Goal: Task Accomplishment & Management: Use online tool/utility

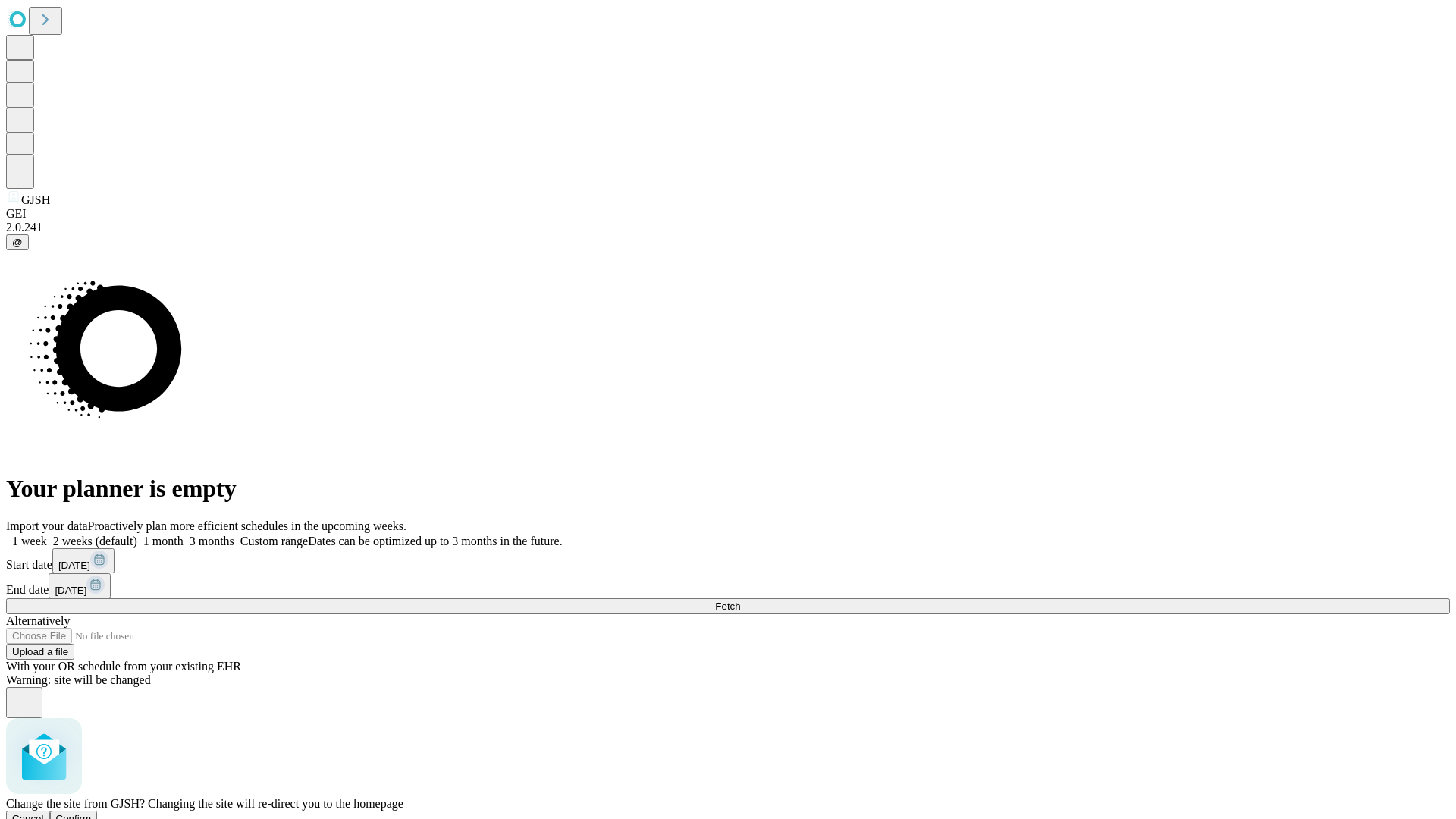
click at [92, 812] on span "Confirm" at bounding box center [74, 818] width 36 height 11
click at [183, 535] on label "1 month" at bounding box center [160, 541] width 46 height 13
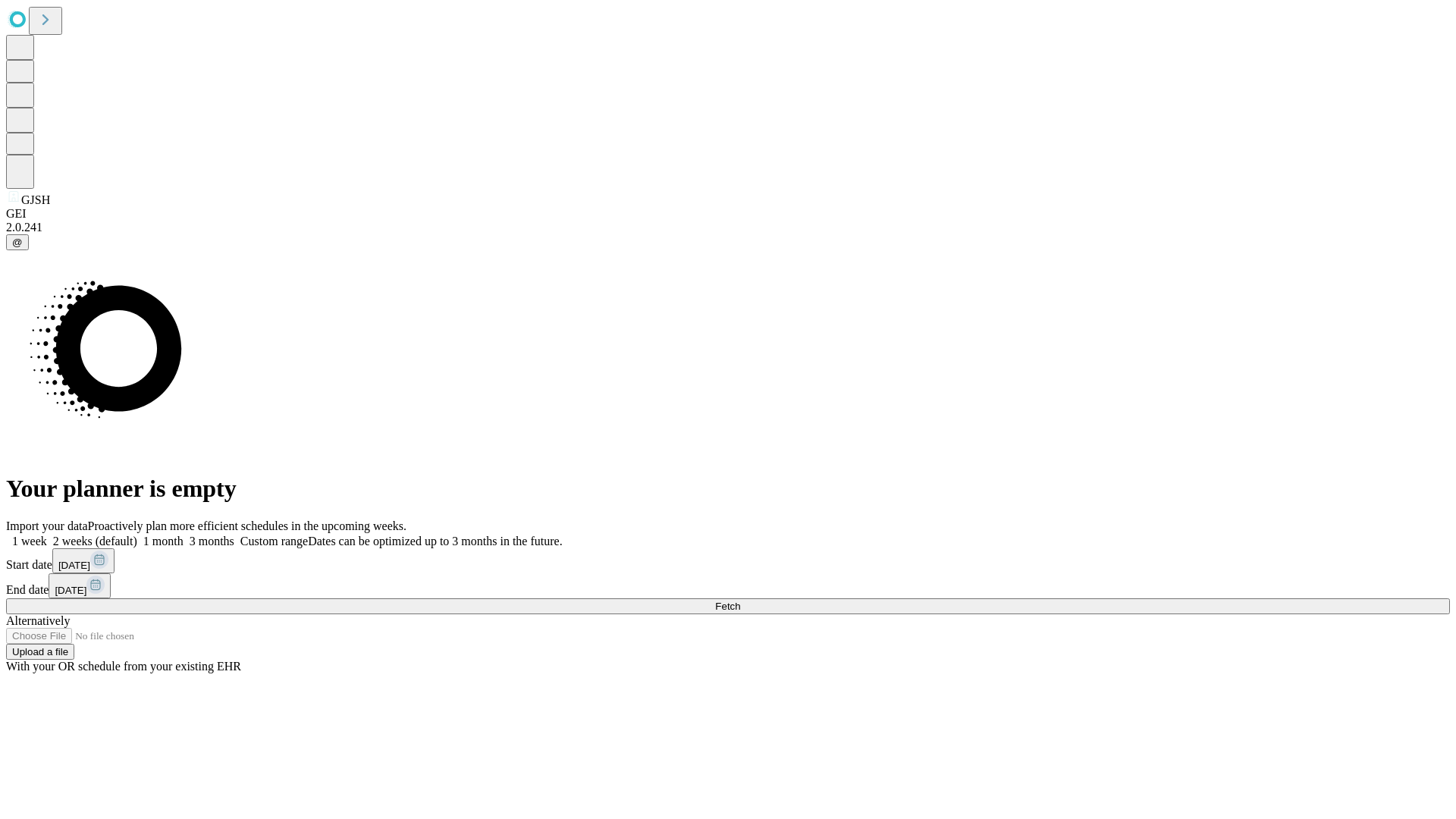
click at [740, 601] on span "Fetch" at bounding box center [727, 607] width 25 height 11
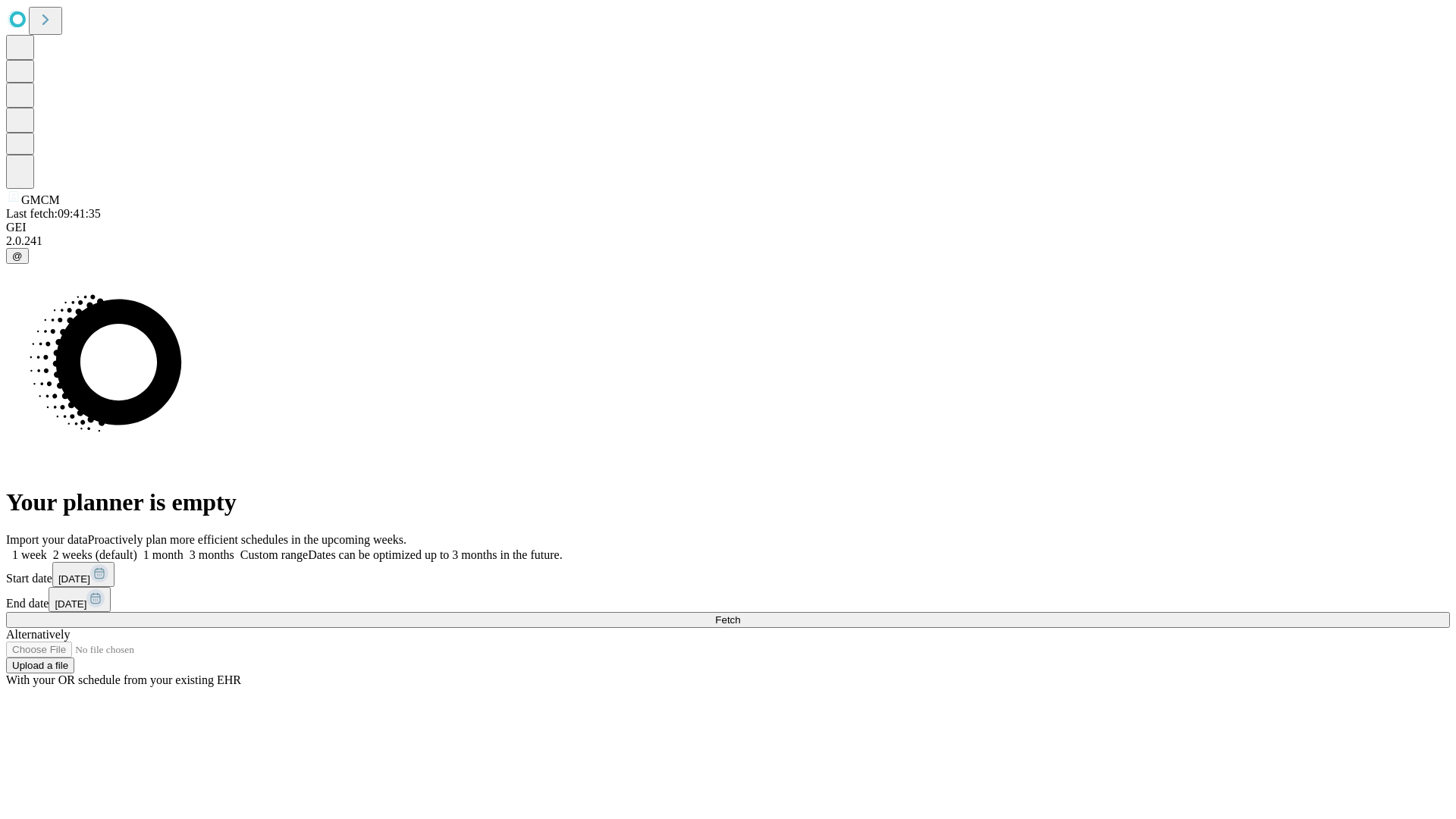
click at [183, 548] on label "1 month" at bounding box center [160, 554] width 46 height 13
click at [740, 614] on span "Fetch" at bounding box center [727, 620] width 25 height 11
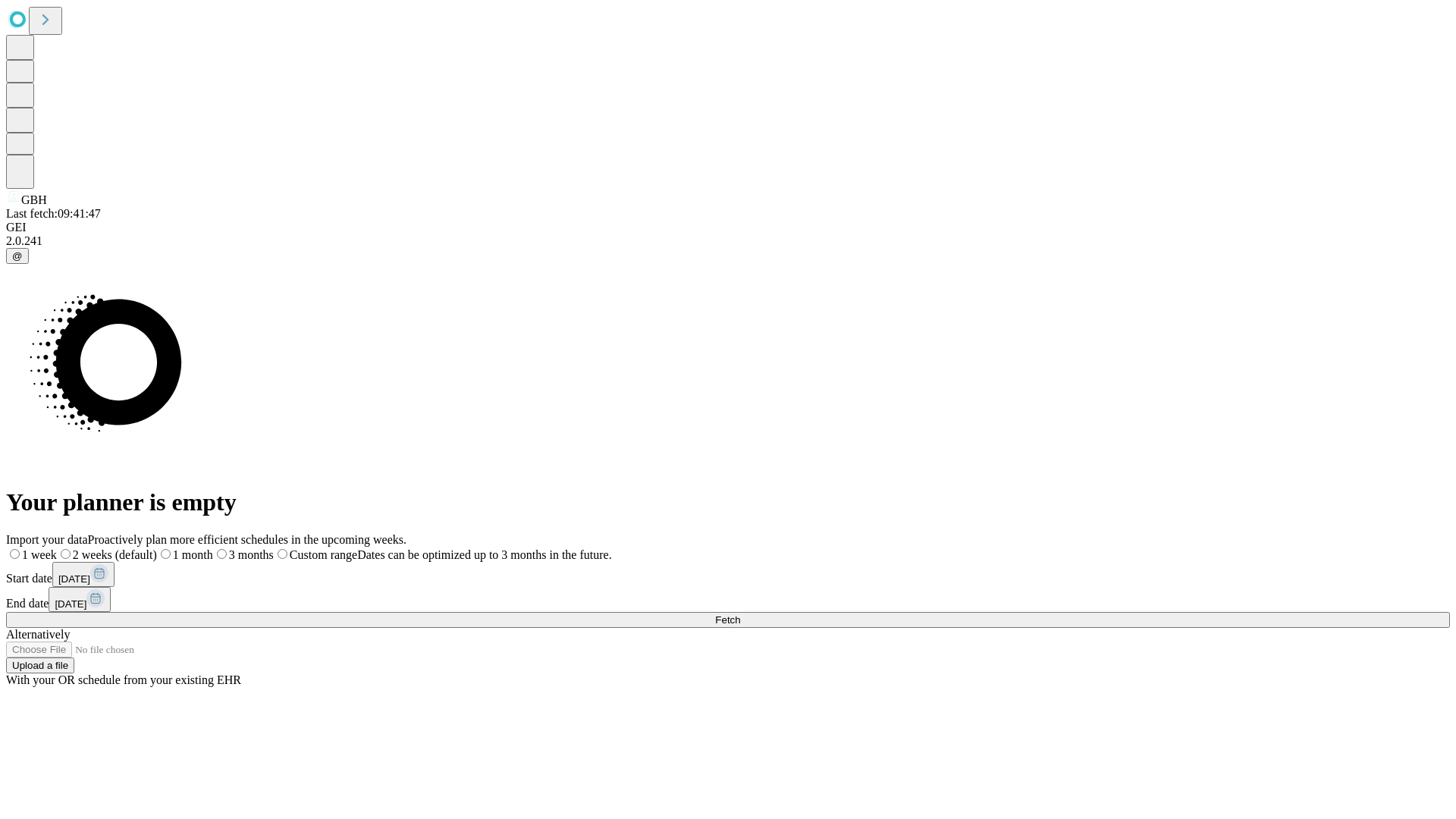
click at [213, 548] on label "1 month" at bounding box center [185, 554] width 56 height 13
click at [740, 614] on span "Fetch" at bounding box center [727, 620] width 25 height 11
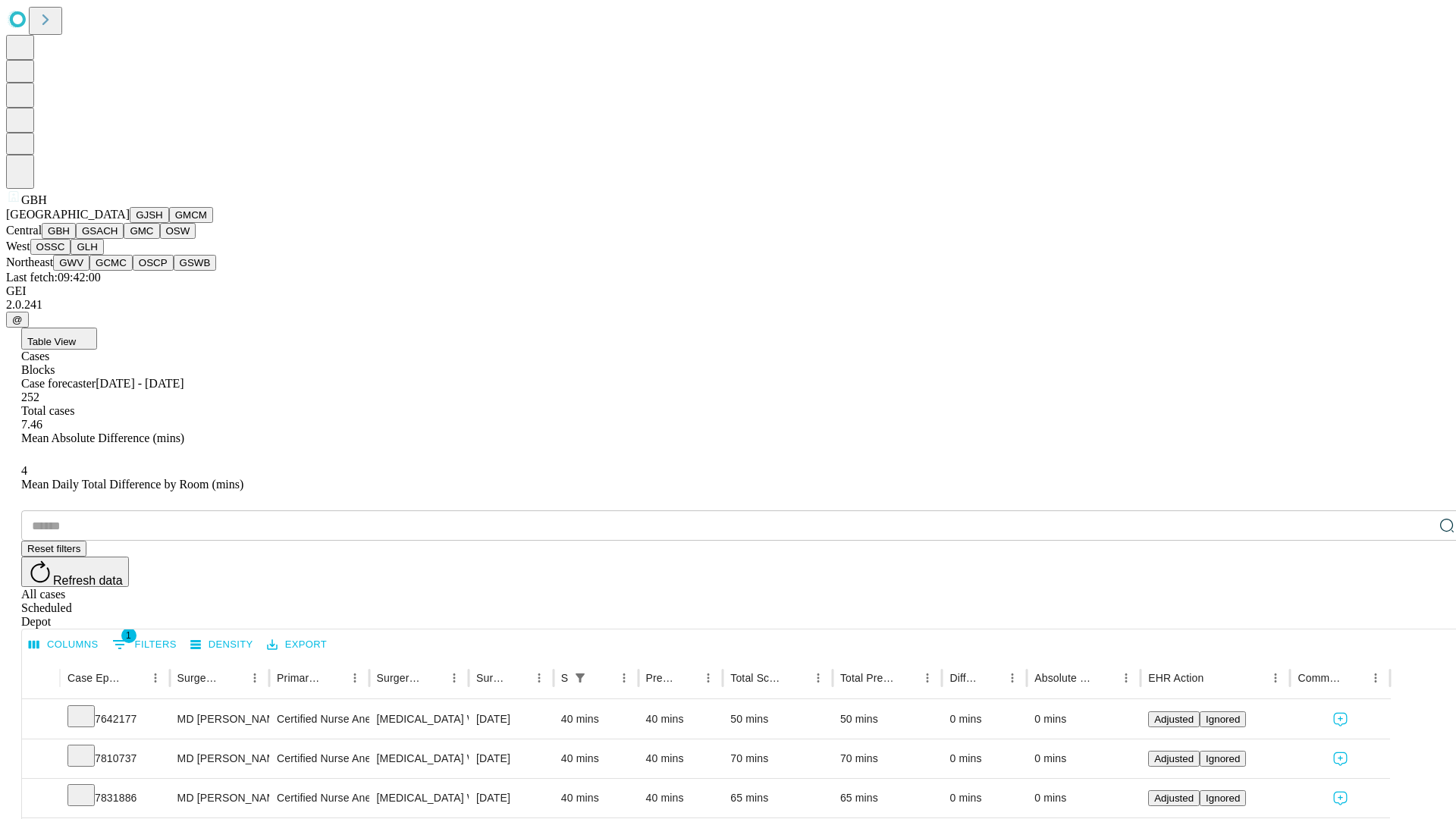
click at [117, 239] on button "GSACH" at bounding box center [99, 231] width 48 height 16
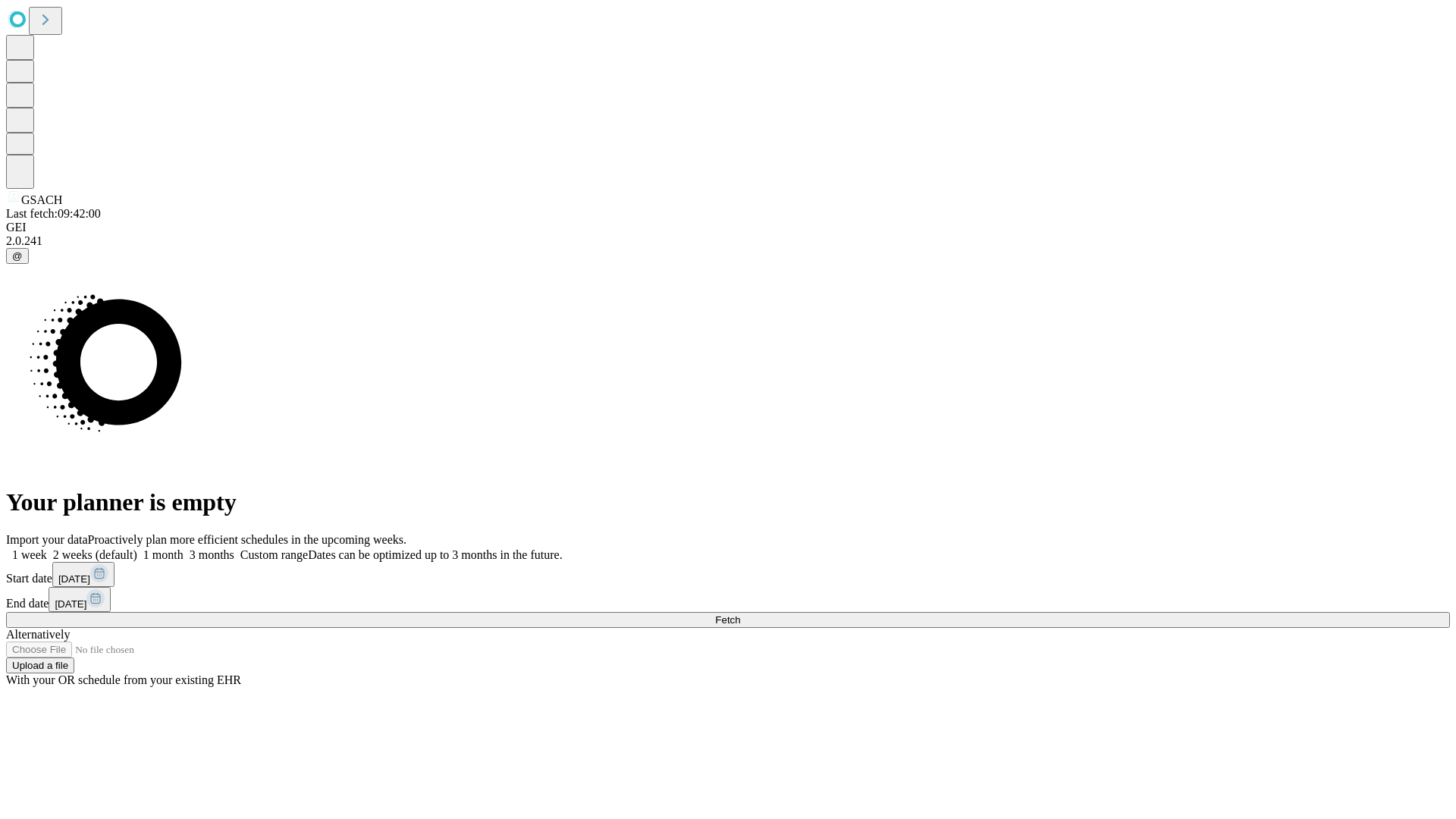
click at [183, 548] on label "1 month" at bounding box center [160, 554] width 46 height 13
click at [740, 614] on span "Fetch" at bounding box center [727, 620] width 25 height 11
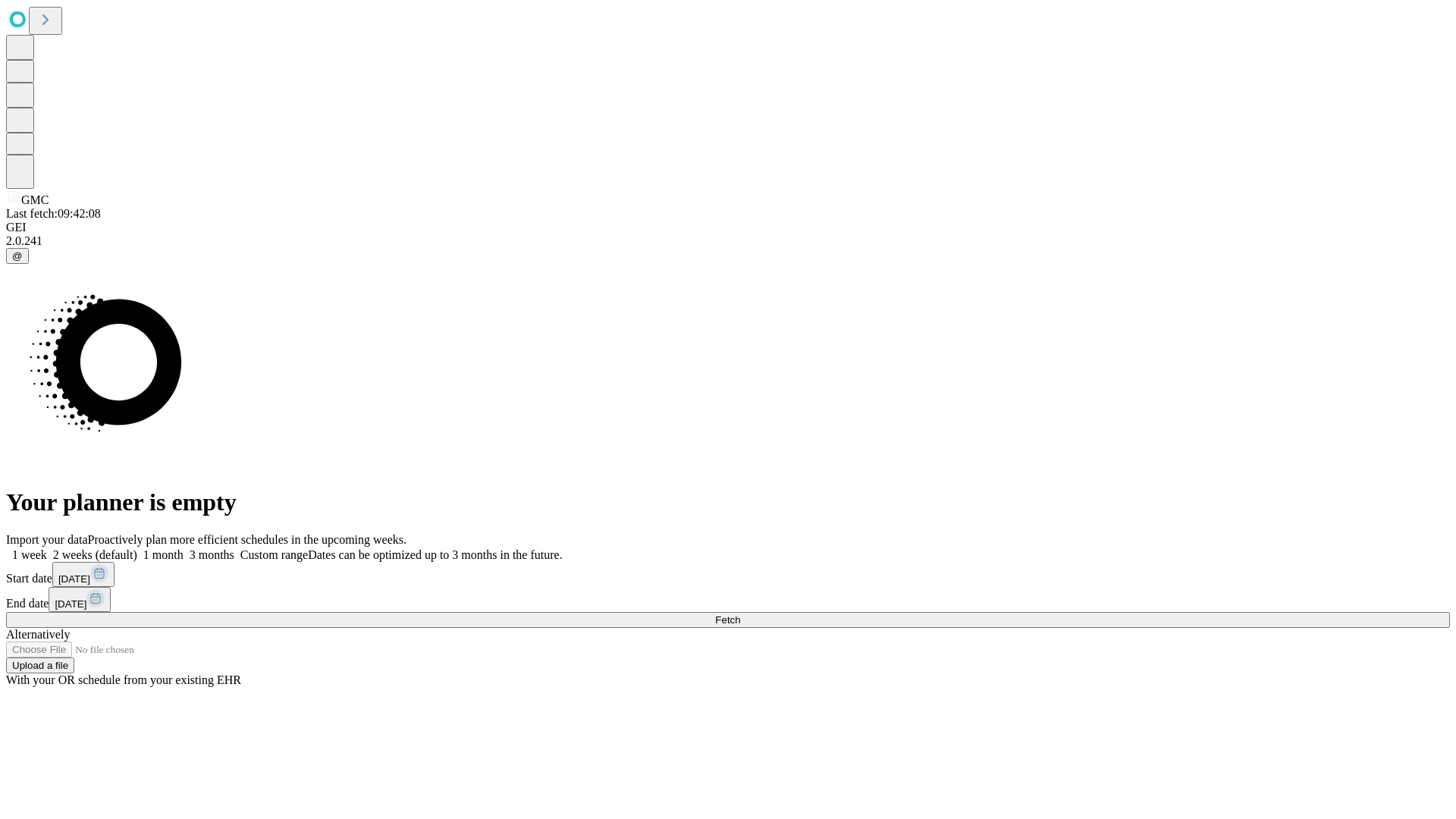
click at [183, 548] on label "1 month" at bounding box center [160, 554] width 46 height 13
click at [740, 614] on span "Fetch" at bounding box center [727, 620] width 25 height 11
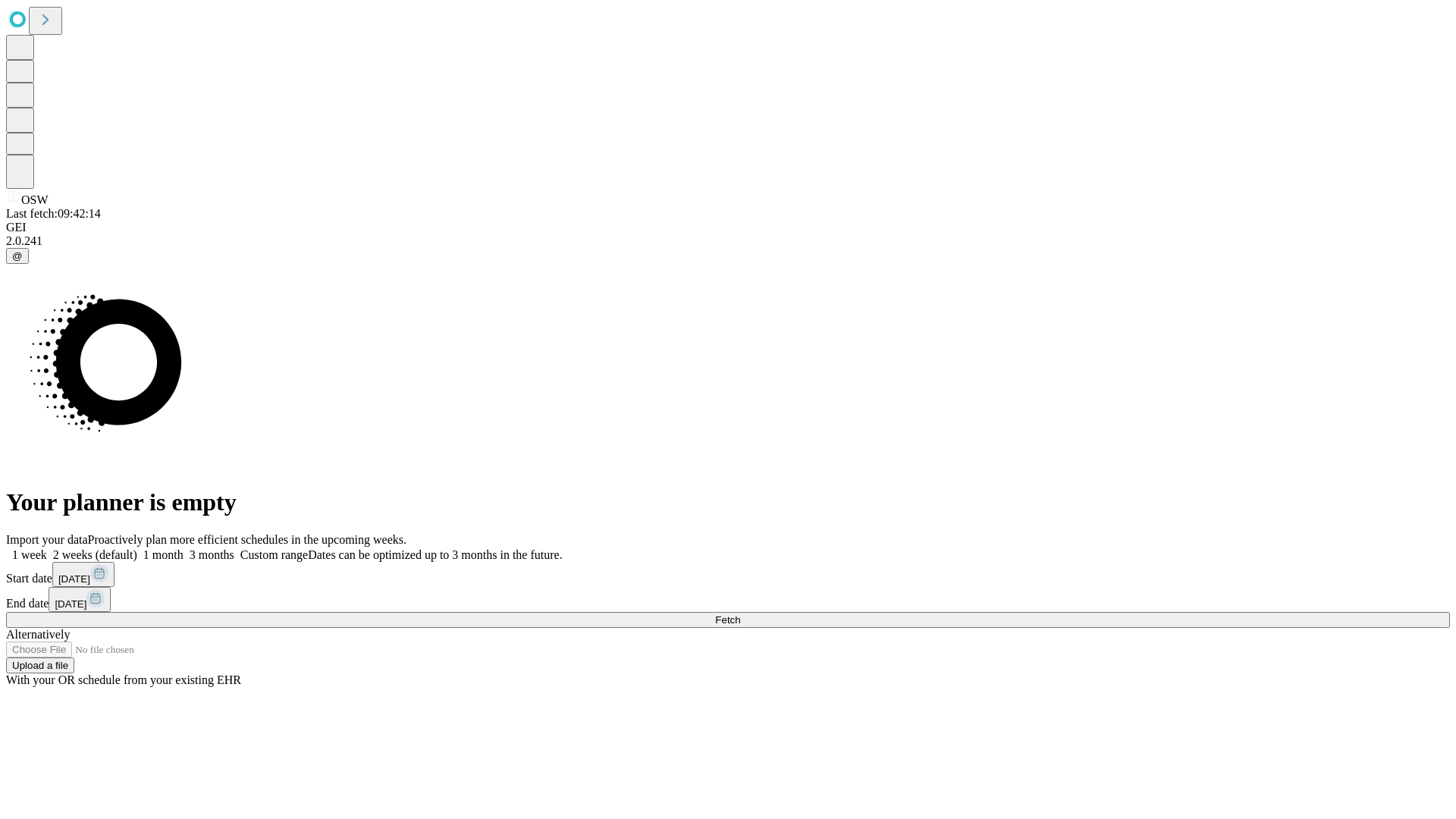
click at [183, 548] on label "1 month" at bounding box center [160, 554] width 46 height 13
click at [740, 614] on span "Fetch" at bounding box center [727, 620] width 25 height 11
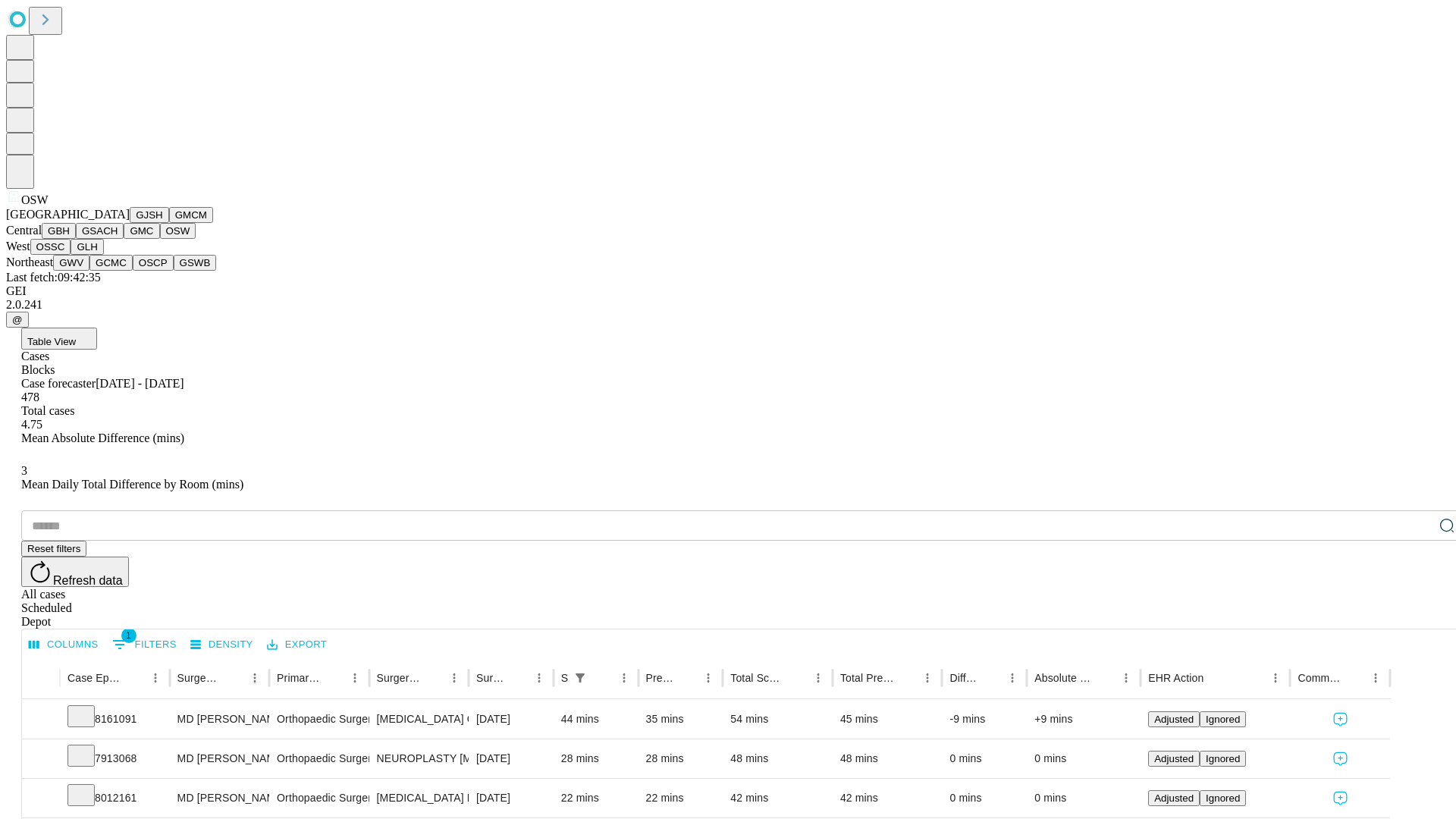
click at [72, 255] on button "OSSC" at bounding box center [50, 247] width 41 height 16
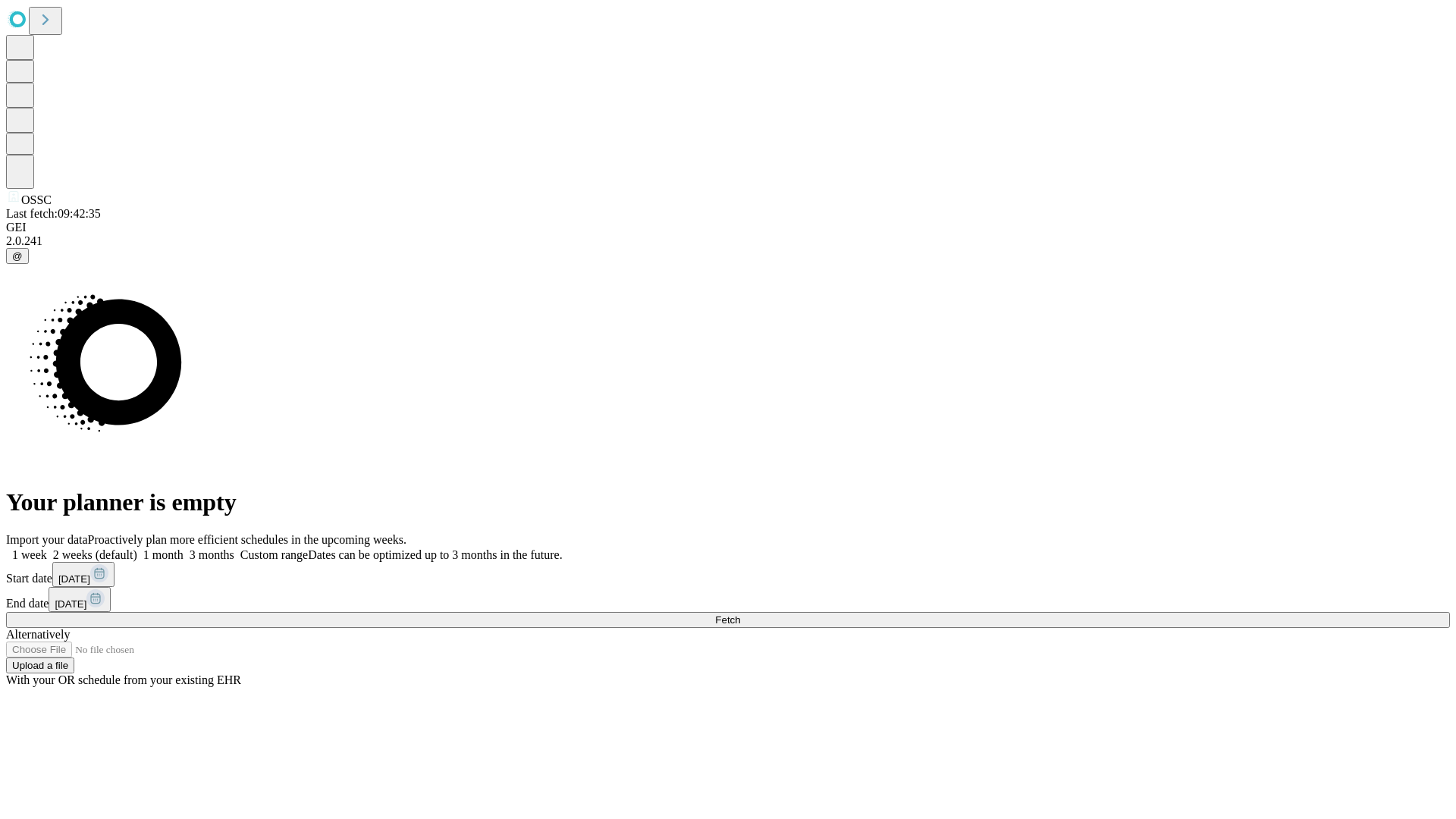
click at [183, 548] on label "1 month" at bounding box center [160, 554] width 46 height 13
click at [740, 614] on span "Fetch" at bounding box center [727, 620] width 25 height 11
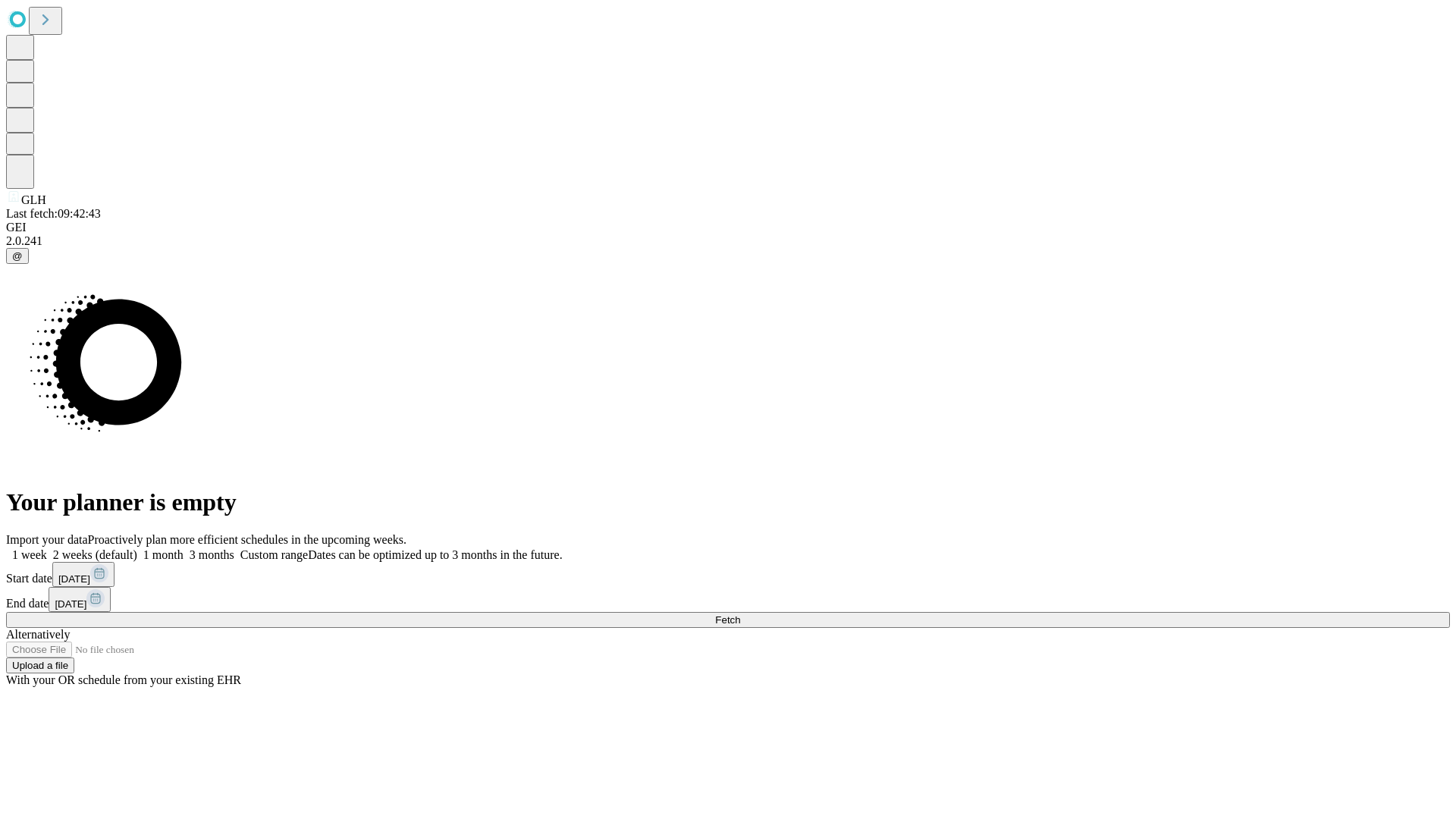
click at [183, 548] on label "1 month" at bounding box center [160, 554] width 46 height 13
click at [740, 614] on span "Fetch" at bounding box center [727, 620] width 25 height 11
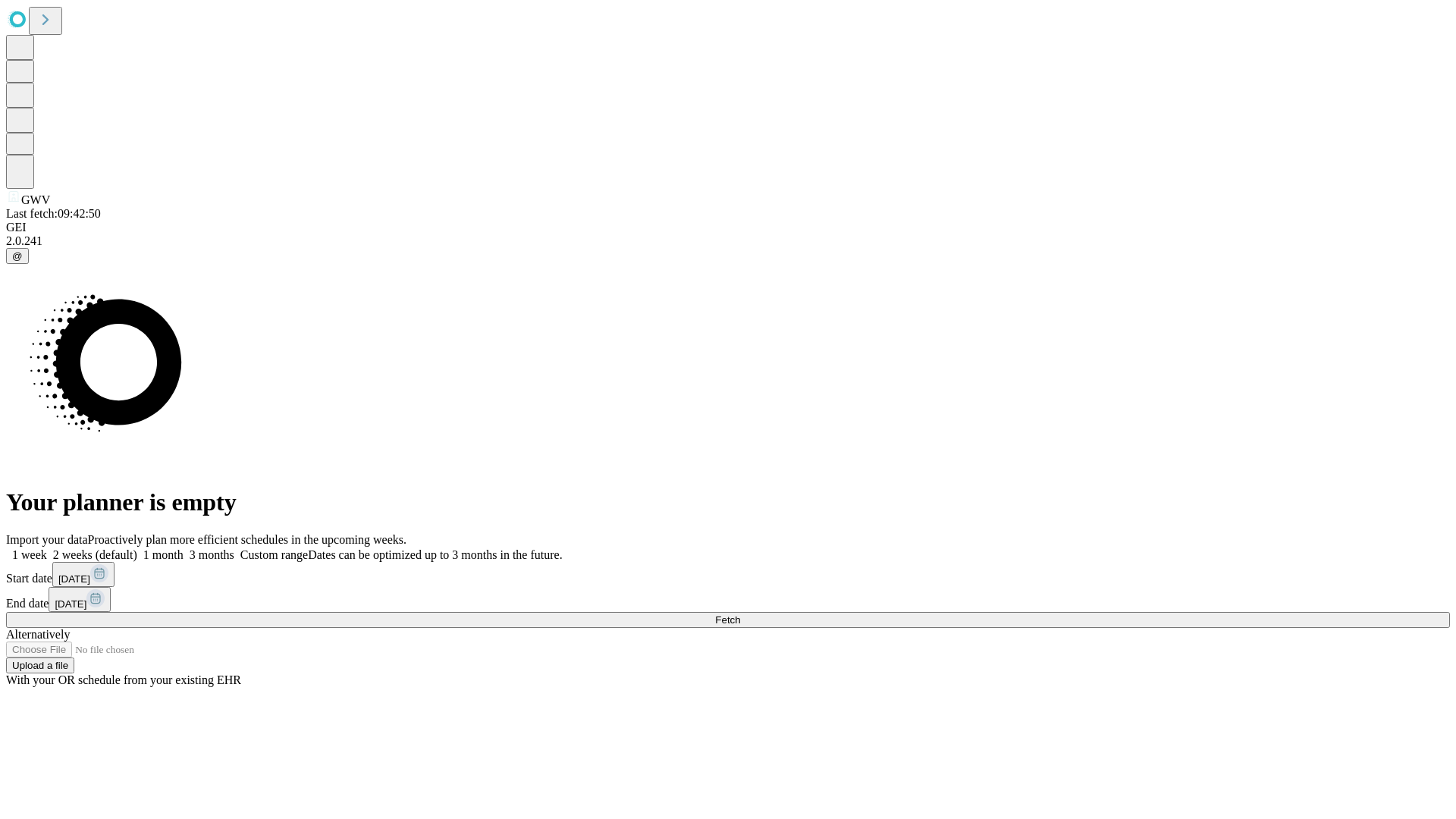
click at [183, 548] on label "1 month" at bounding box center [160, 554] width 46 height 13
click at [740, 614] on span "Fetch" at bounding box center [727, 620] width 25 height 11
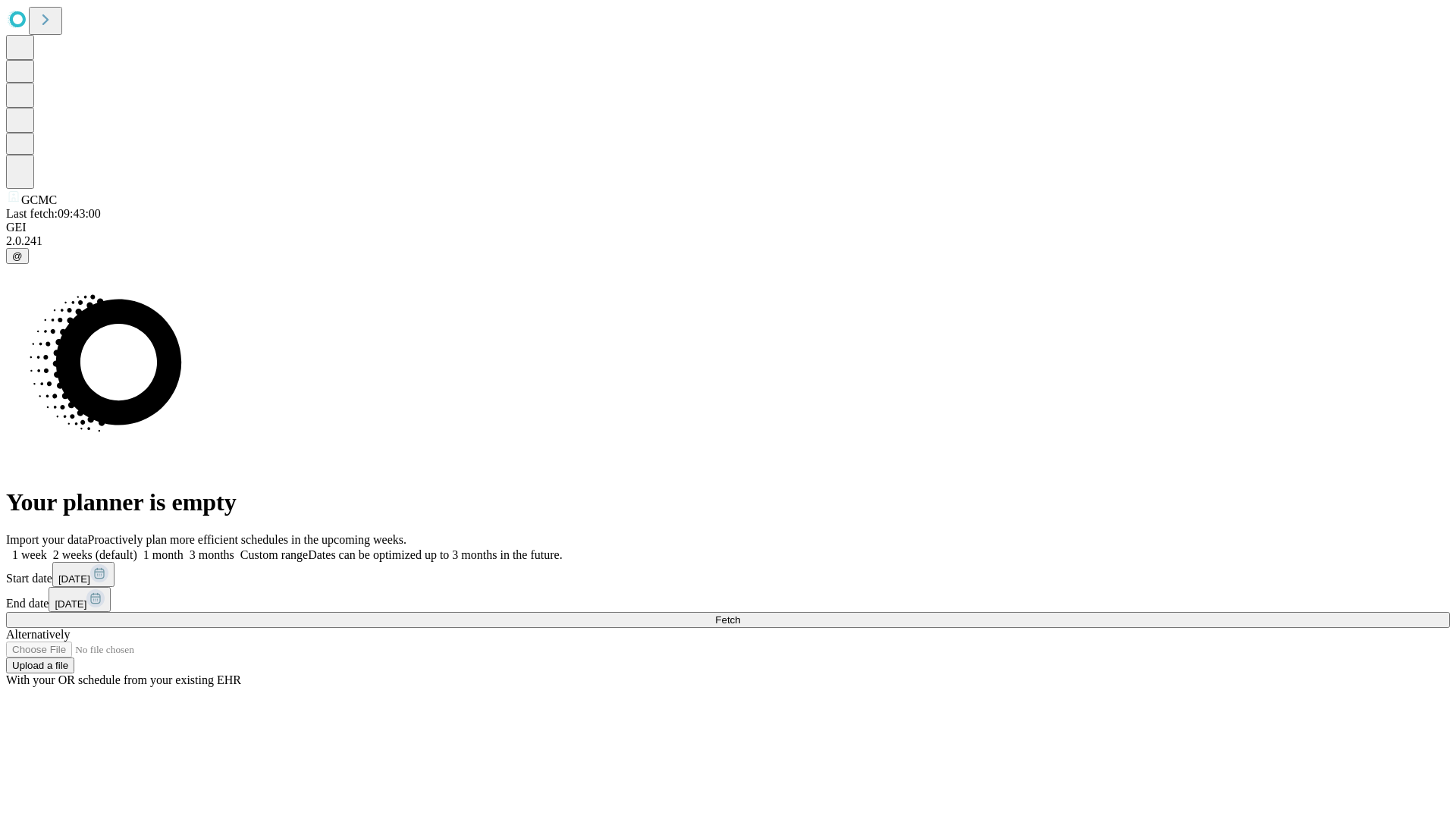
click at [183, 548] on label "1 month" at bounding box center [160, 554] width 46 height 13
click at [740, 614] on span "Fetch" at bounding box center [727, 620] width 25 height 11
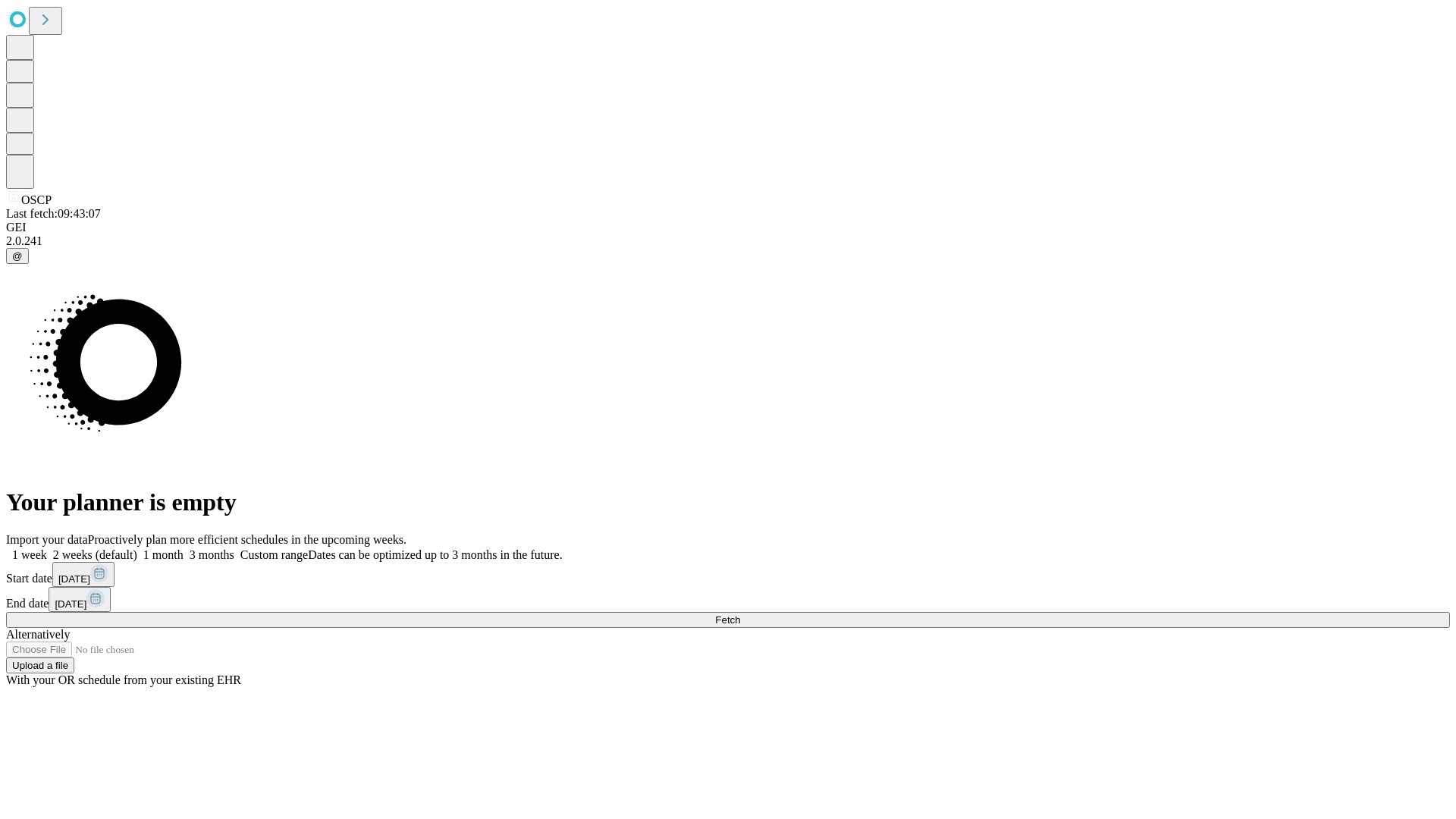
click at [740, 614] on span "Fetch" at bounding box center [727, 620] width 25 height 11
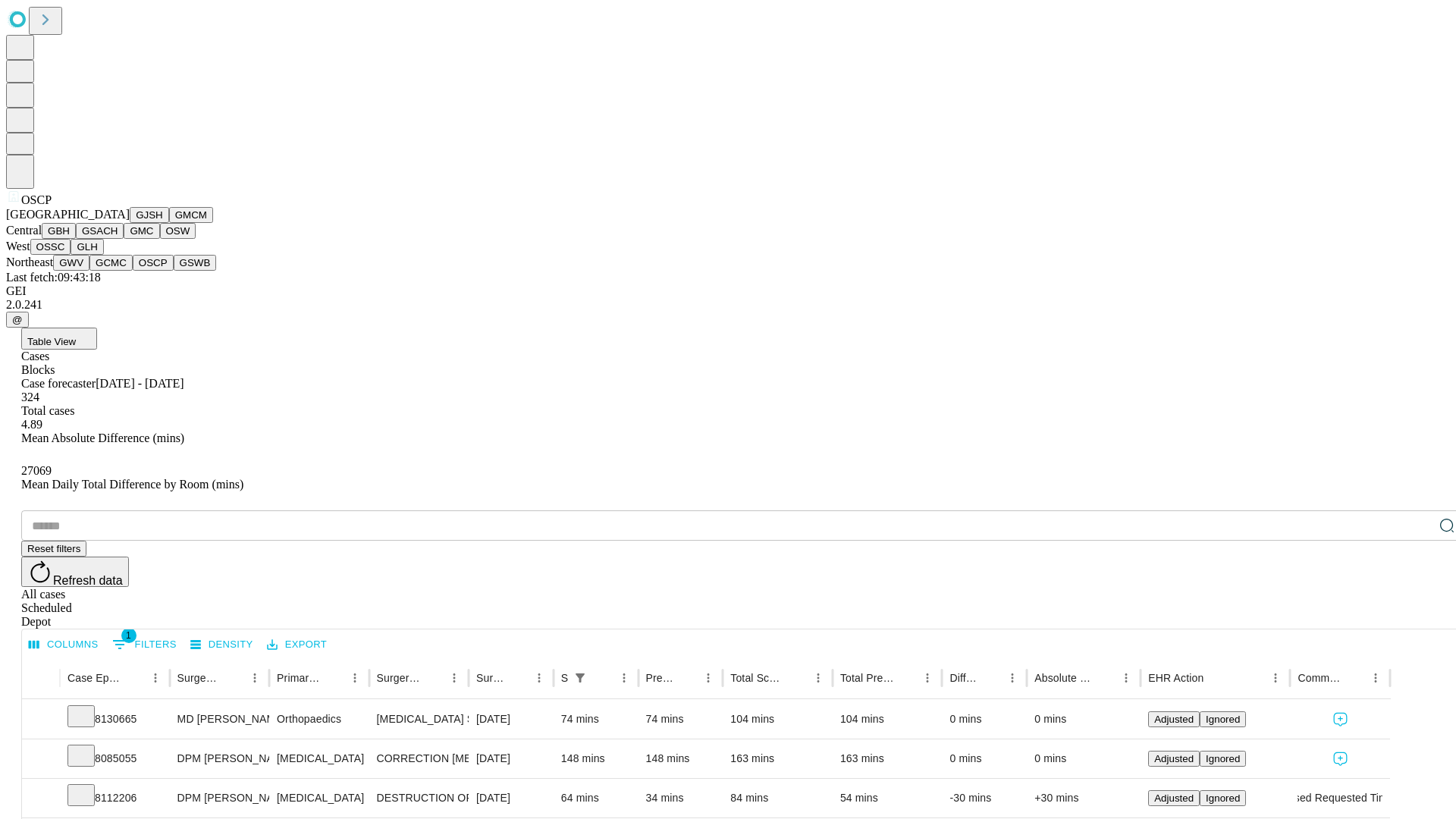
click at [173, 270] on button "GSWB" at bounding box center [195, 263] width 43 height 16
